Goal: Information Seeking & Learning: Learn about a topic

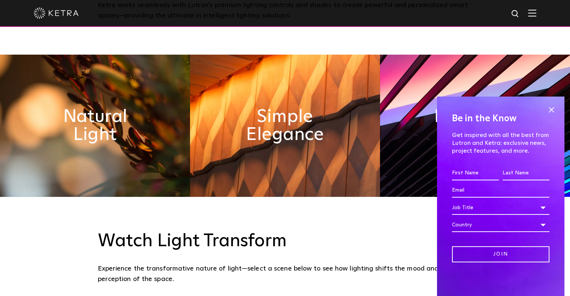
scroll to position [374, 0]
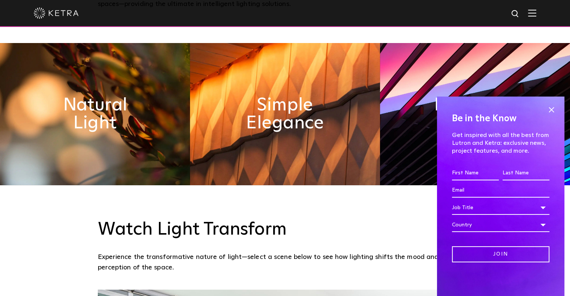
click at [363, 244] on div "Watch Light Transform Experience the transformative nature of light—select a sc…" at bounding box center [285, 246] width 374 height 54
click at [550, 110] on span at bounding box center [550, 109] width 11 height 11
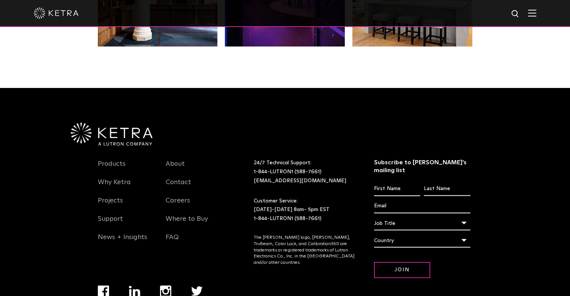
scroll to position [1574, 0]
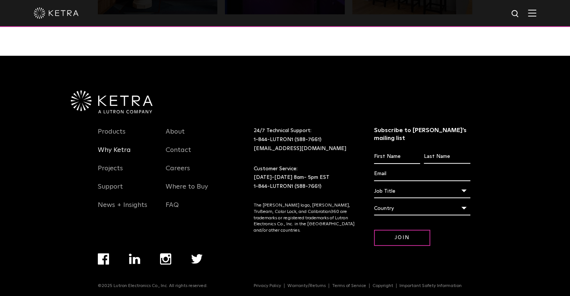
click at [120, 151] on link "Why Ketra" at bounding box center [114, 154] width 33 height 17
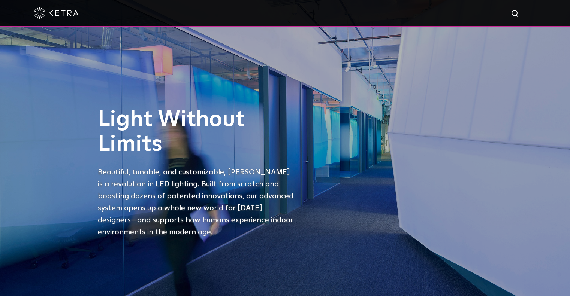
click at [536, 12] on img at bounding box center [532, 12] width 8 height 7
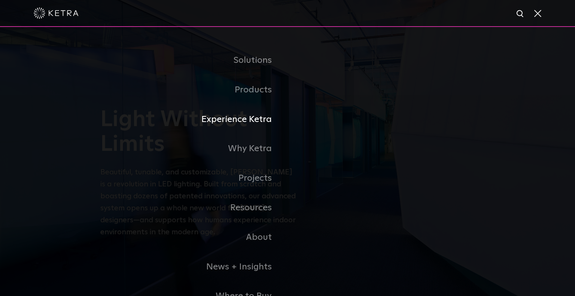
click at [256, 118] on link "Experience Ketra" at bounding box center [193, 120] width 187 height 30
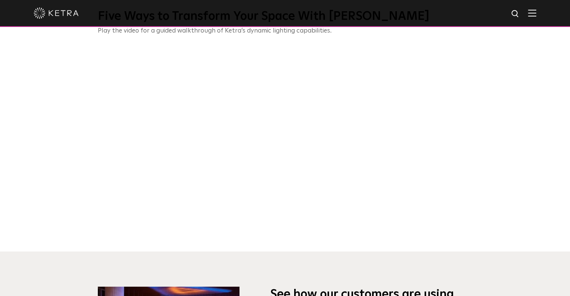
scroll to position [150, 0]
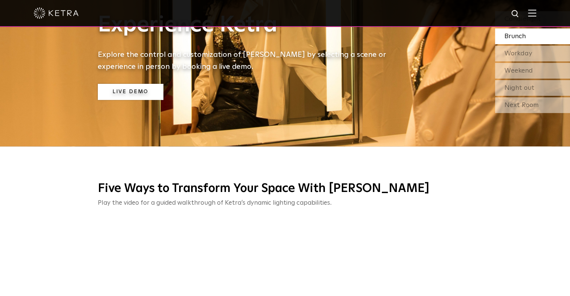
click at [137, 92] on link "Live Demo" at bounding box center [131, 92] width 66 height 16
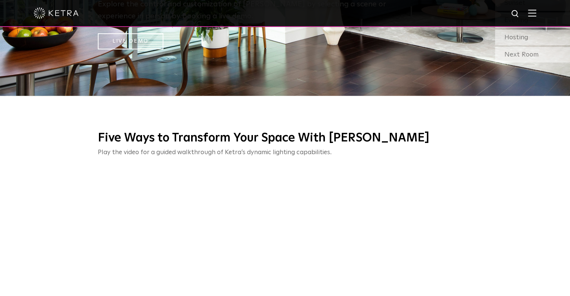
scroll to position [37, 0]
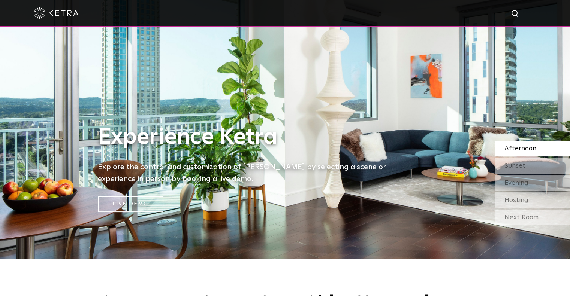
click at [72, 15] on img at bounding box center [56, 12] width 45 height 11
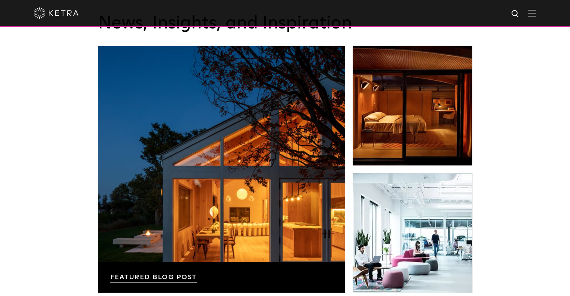
scroll to position [899, 0]
